Goal: Obtain resource: Download file/media

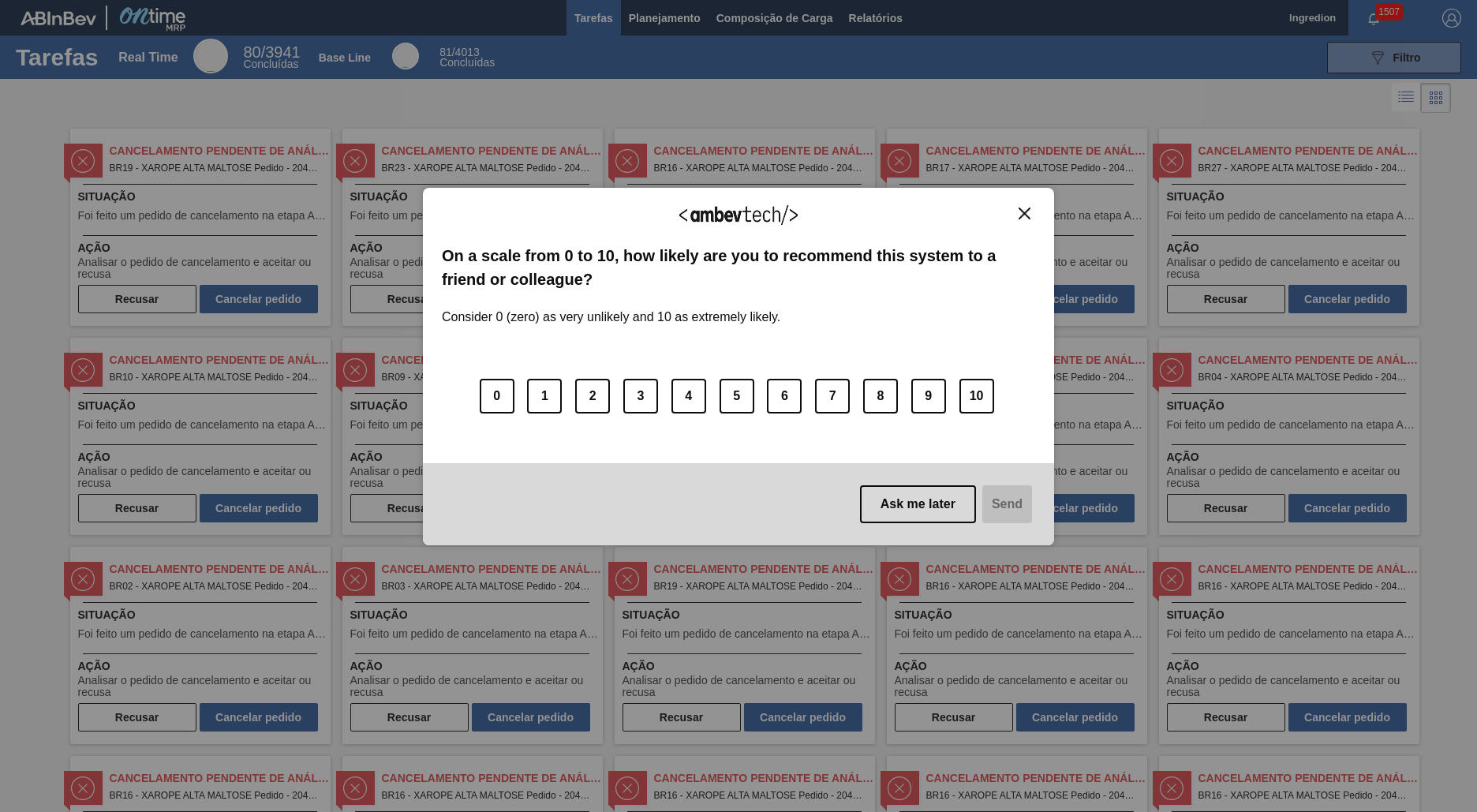
click at [1024, 213] on img "Close" at bounding box center [1025, 214] width 12 height 12
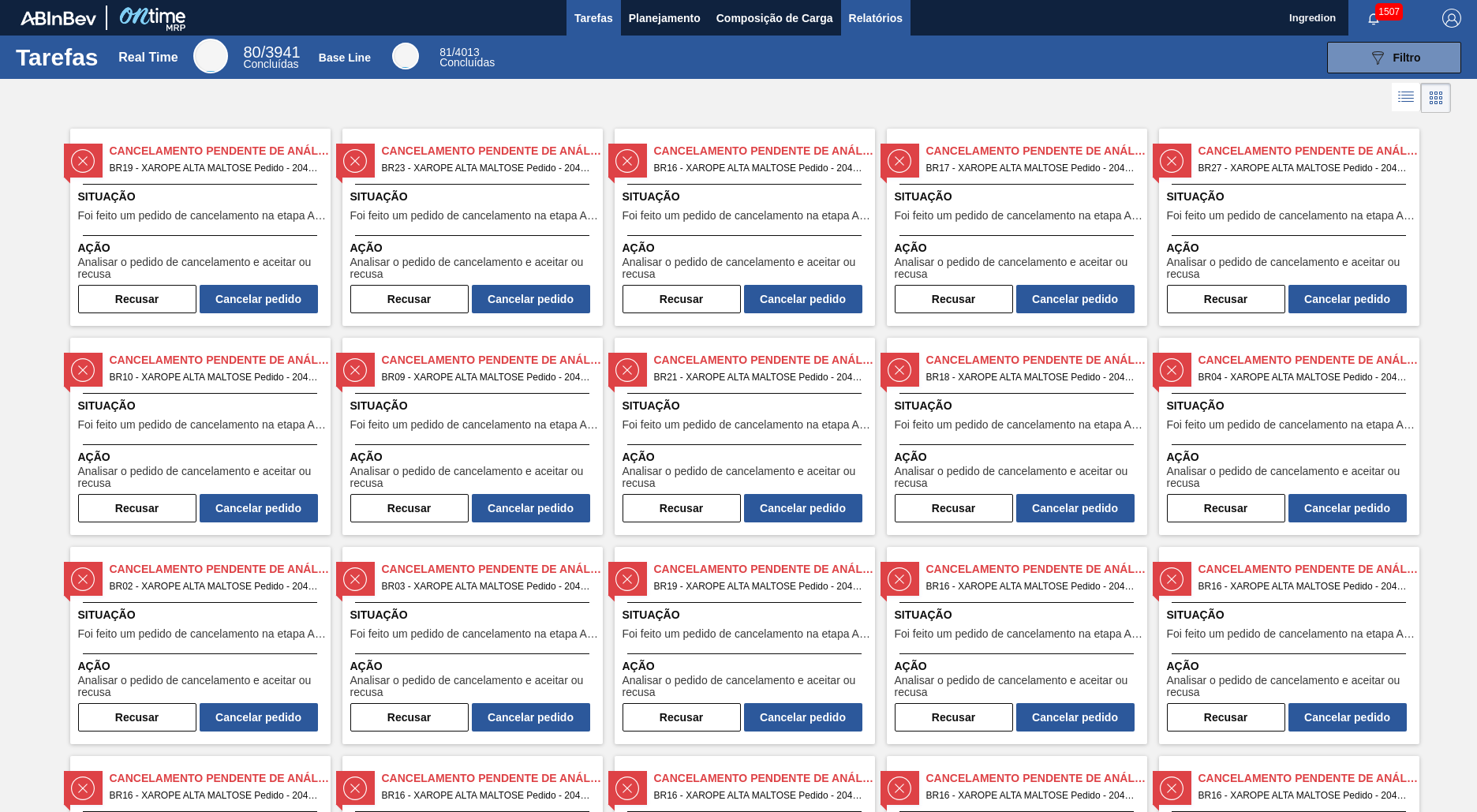
click at [875, 17] on span "Relatórios" at bounding box center [876, 18] width 54 height 19
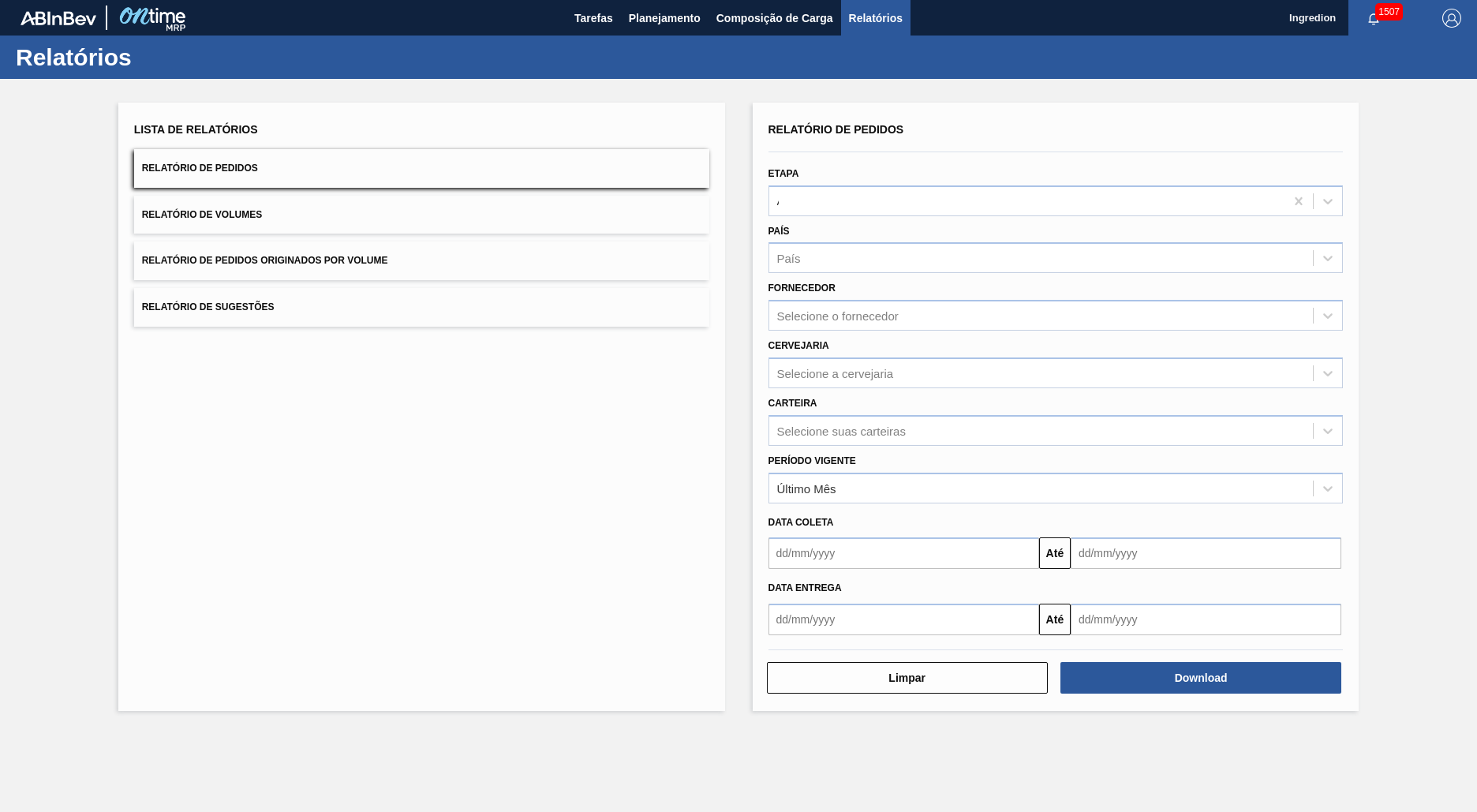
type input "Aguardando Faturamento"
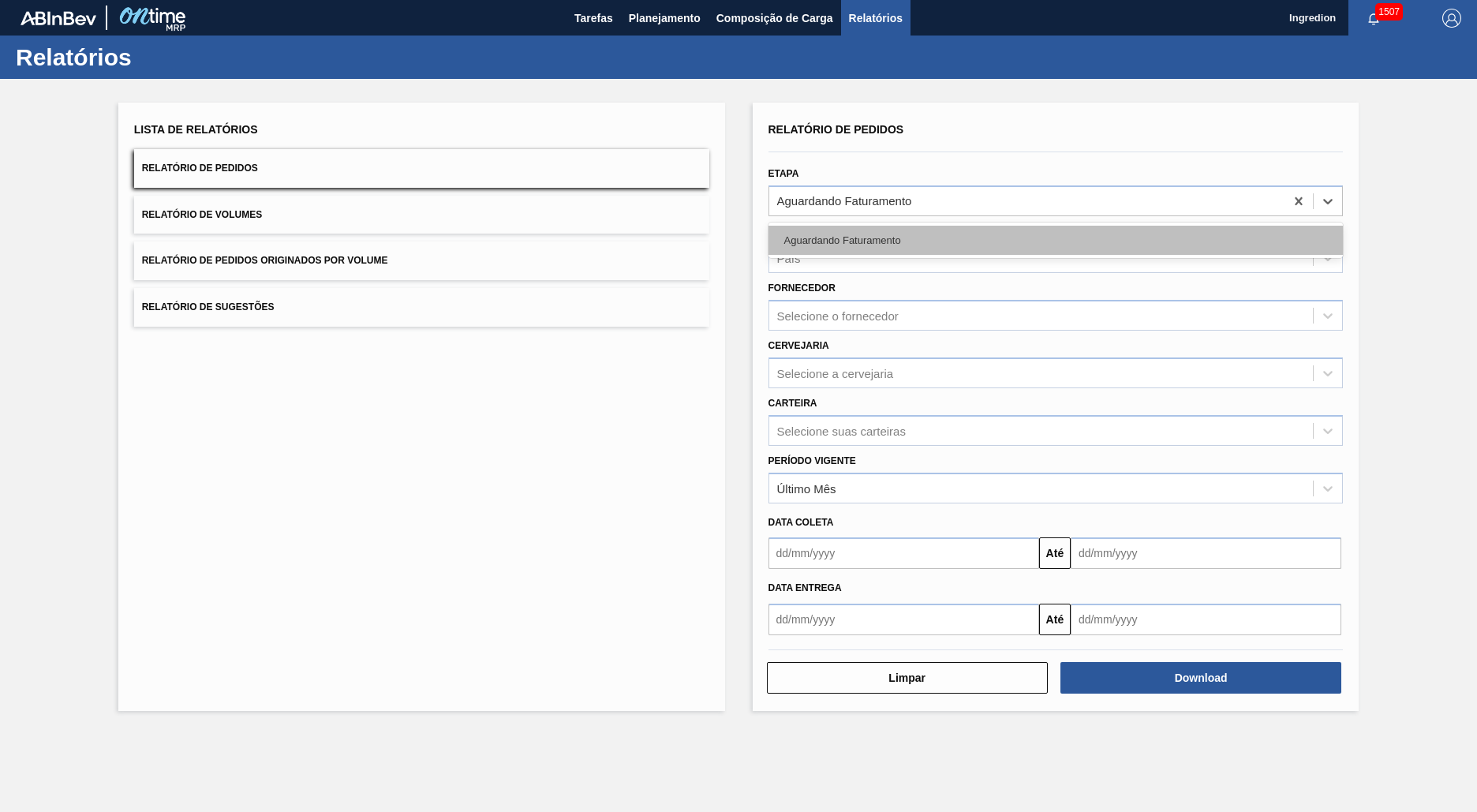
click at [1055, 240] on div "Aguardando Faturamento" at bounding box center [1057, 241] width 575 height 29
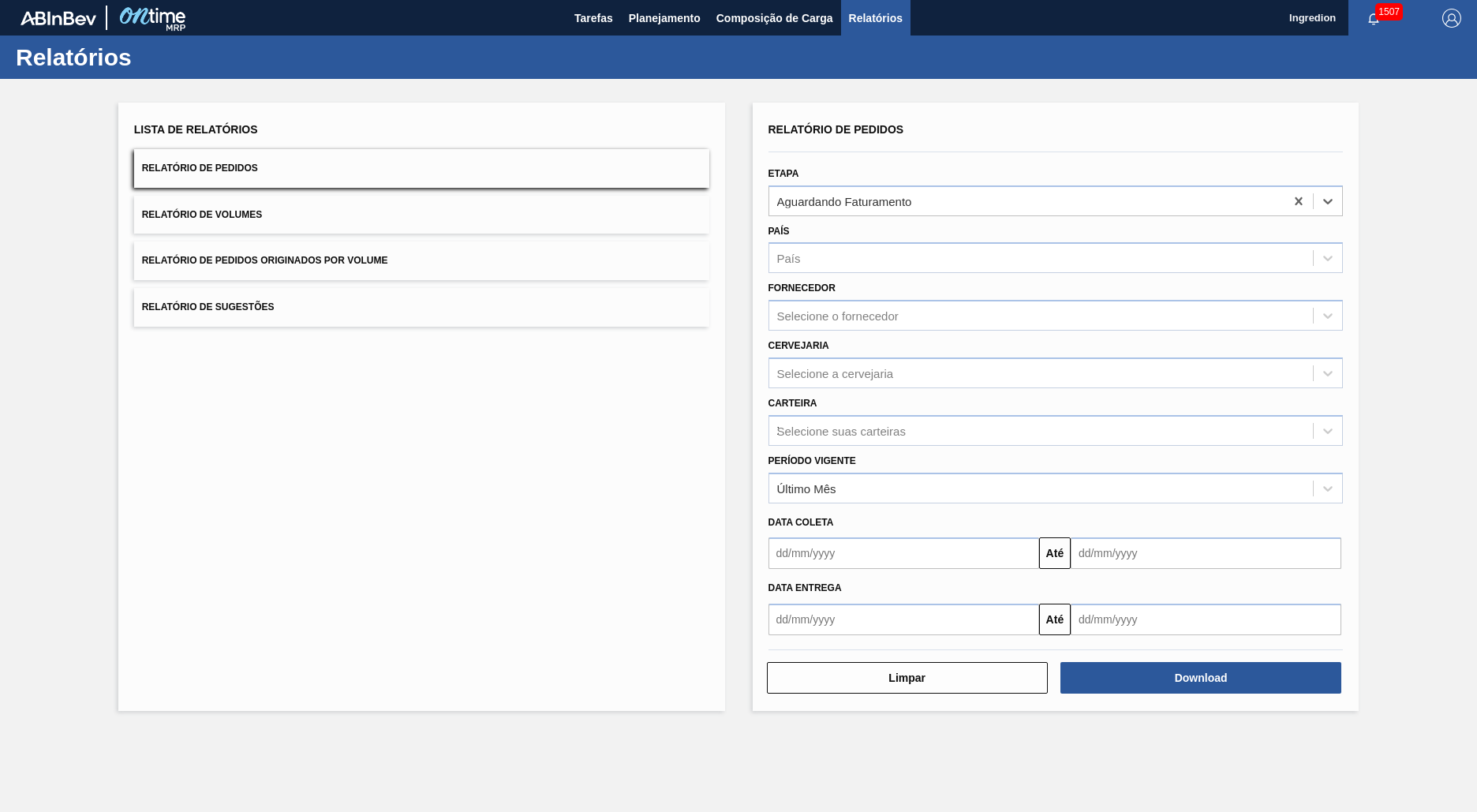
type input "Xarope"
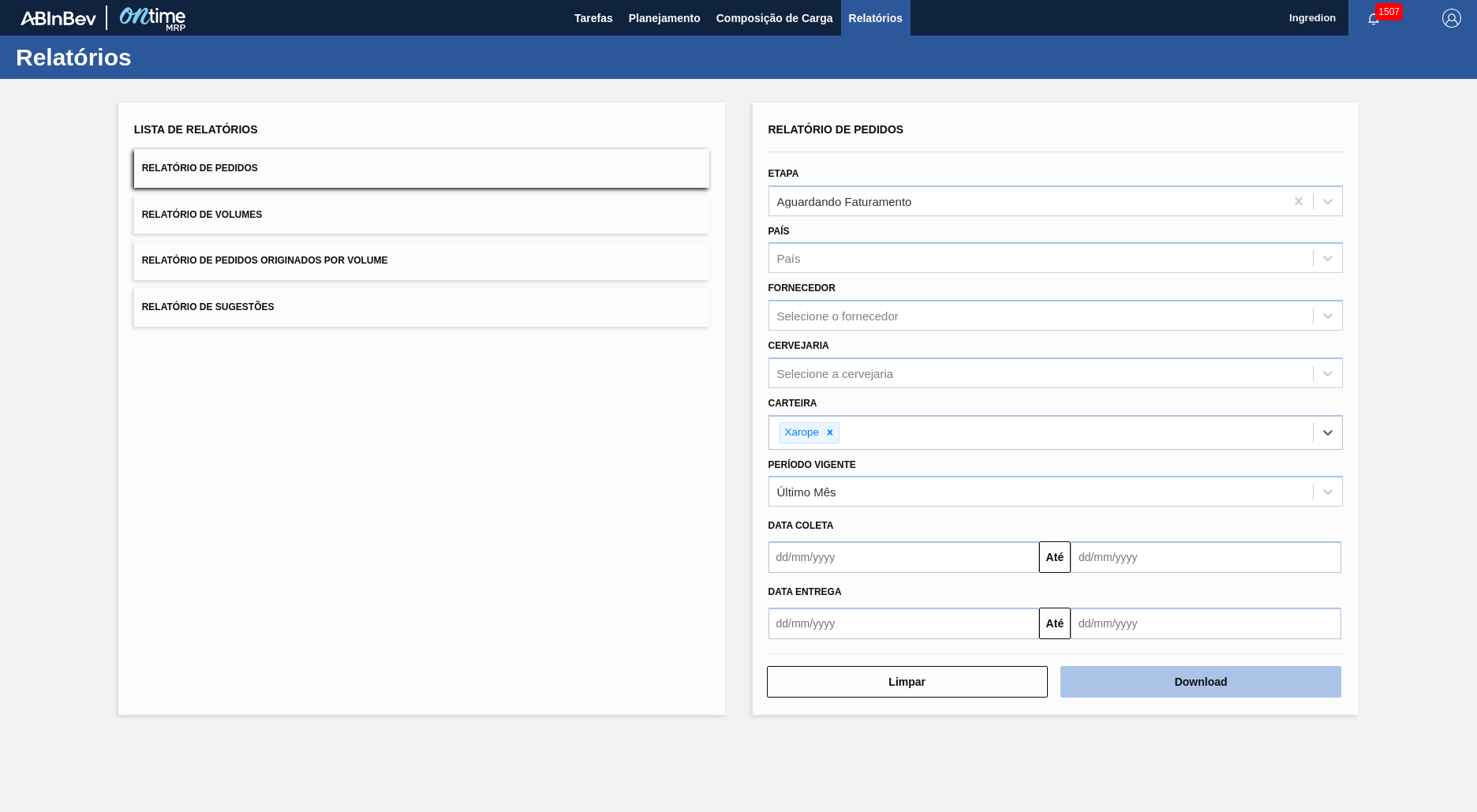
click at [1201, 682] on button "Download" at bounding box center [1201, 681] width 281 height 32
